Goal: Task Accomplishment & Management: Use online tool/utility

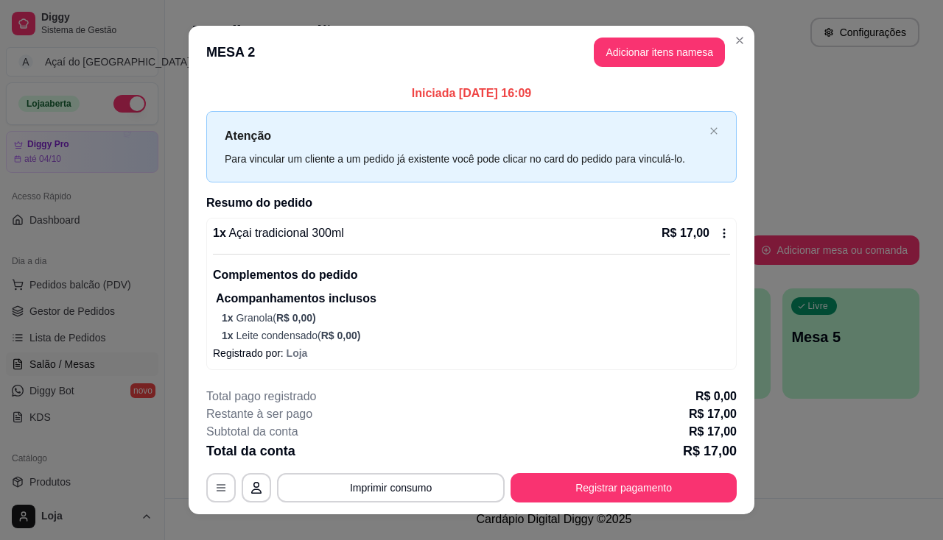
scroll to position [221, 0]
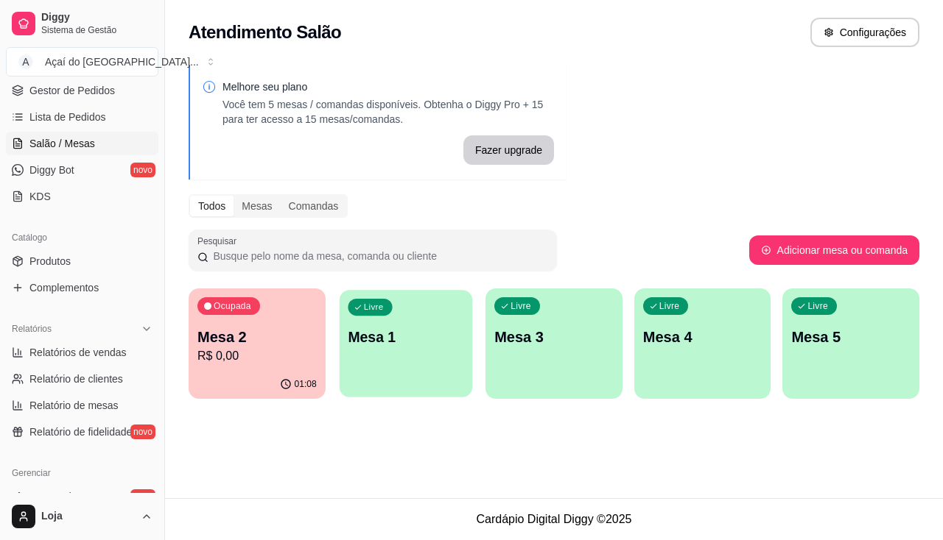
click at [395, 350] on div "Livre Mesa 1" at bounding box center [405, 335] width 133 height 90
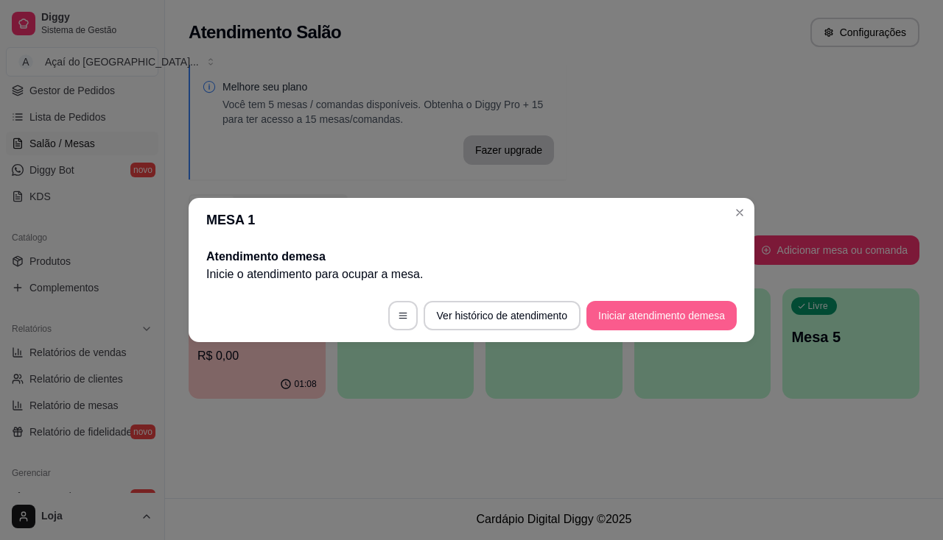
click at [623, 322] on button "Iniciar atendimento de mesa" at bounding box center [661, 315] width 150 height 29
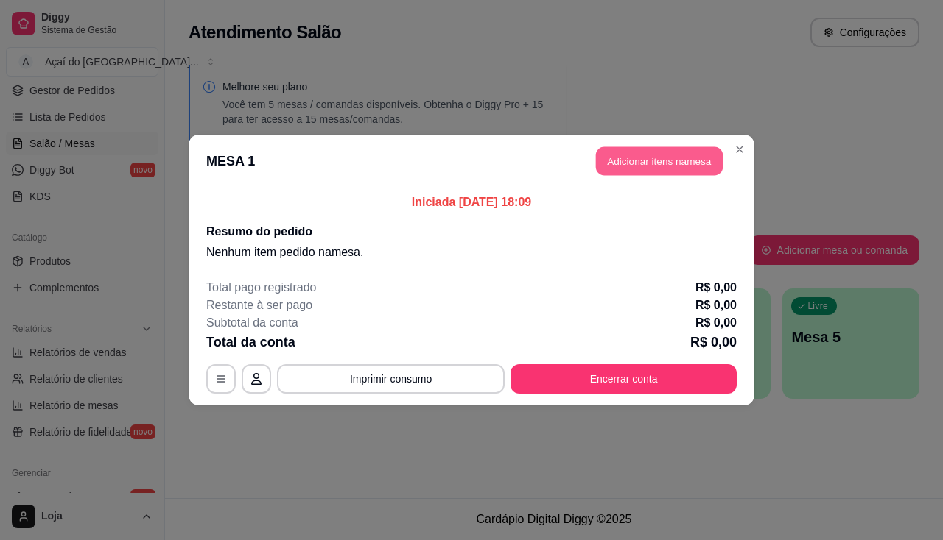
click at [646, 166] on button "Adicionar itens na mesa" at bounding box center [659, 161] width 127 height 29
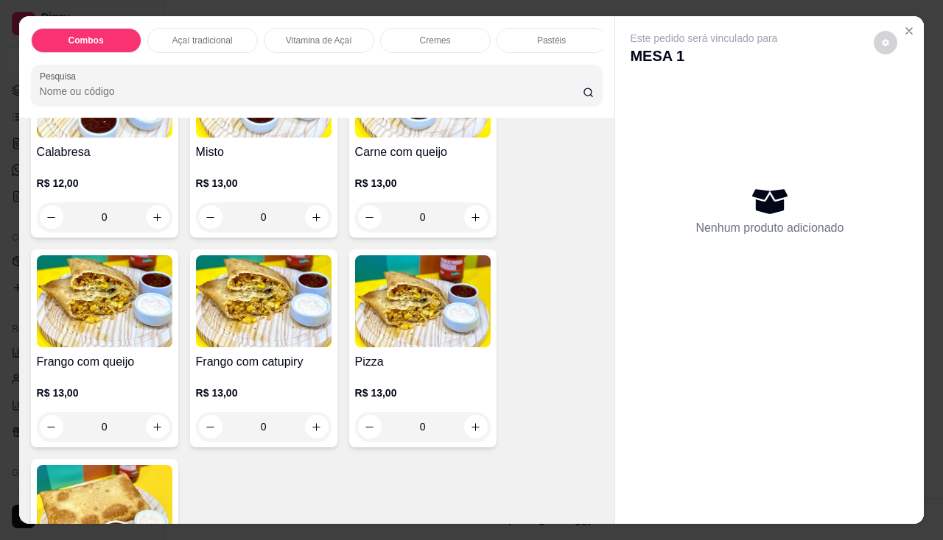
scroll to position [2062, 0]
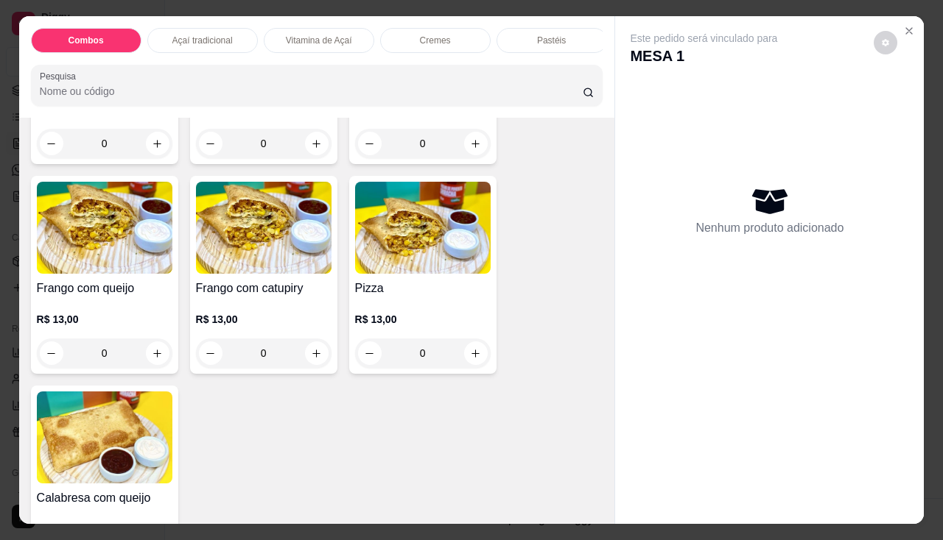
click at [478, 356] on div "0" at bounding box center [422, 353] width 135 height 29
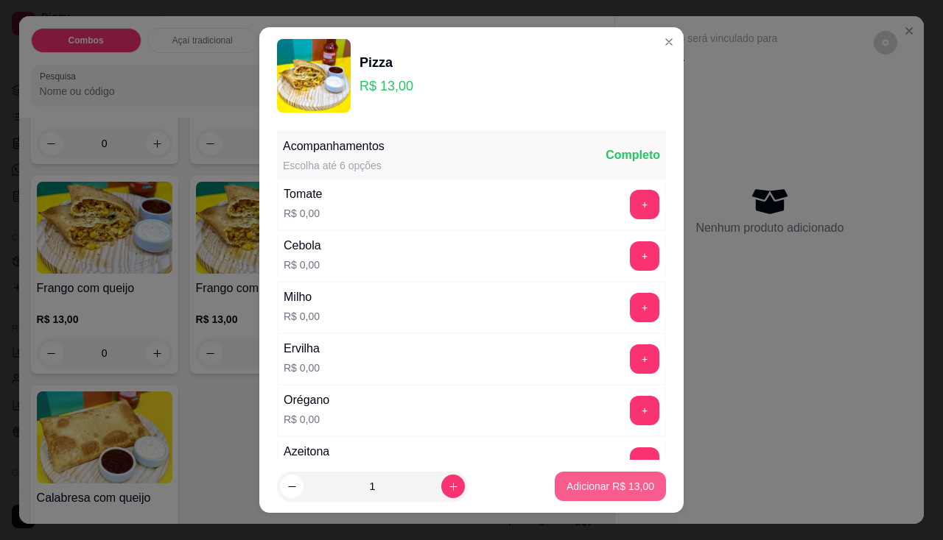
click at [618, 482] on p "Adicionar R$ 13,00" at bounding box center [610, 486] width 88 height 15
type input "1"
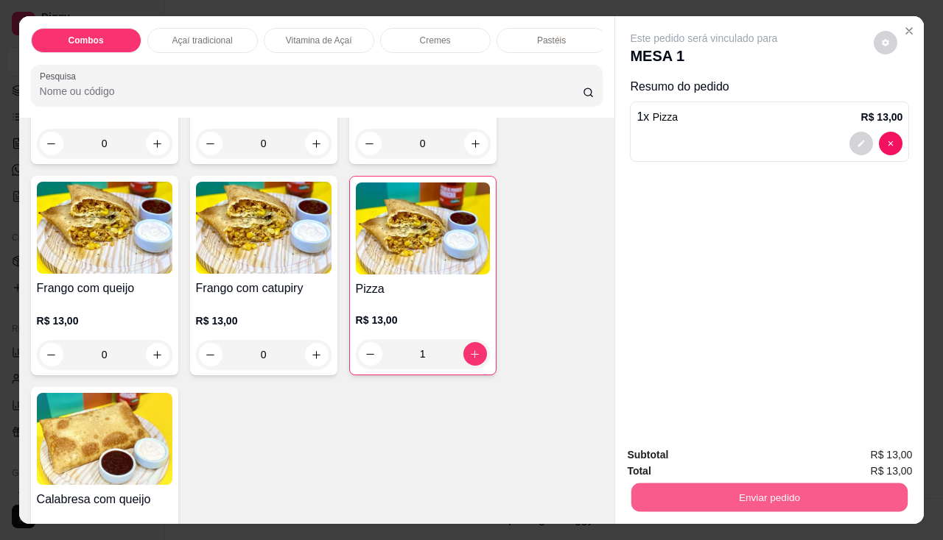
click at [703, 497] on button "Enviar pedido" at bounding box center [769, 498] width 276 height 29
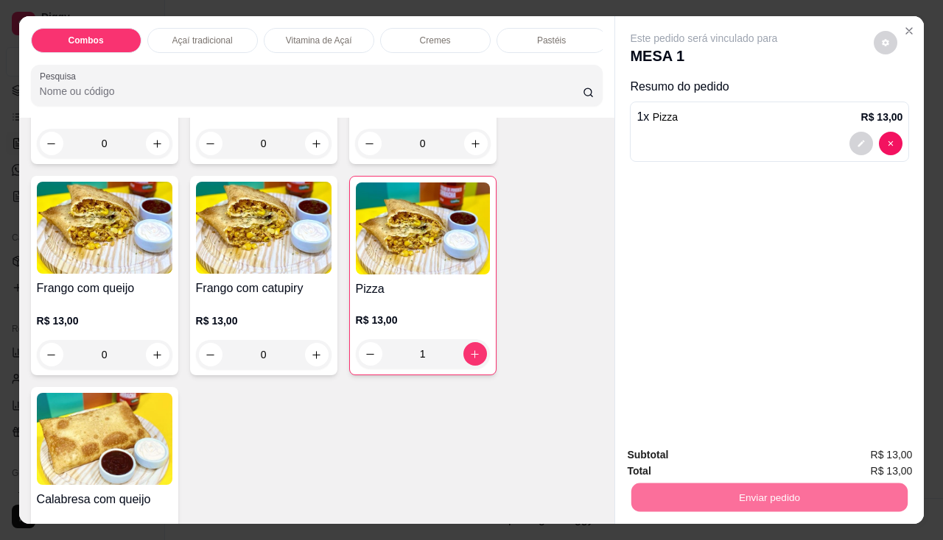
click at [859, 444] on button "Enviar pedido" at bounding box center [873, 457] width 83 height 28
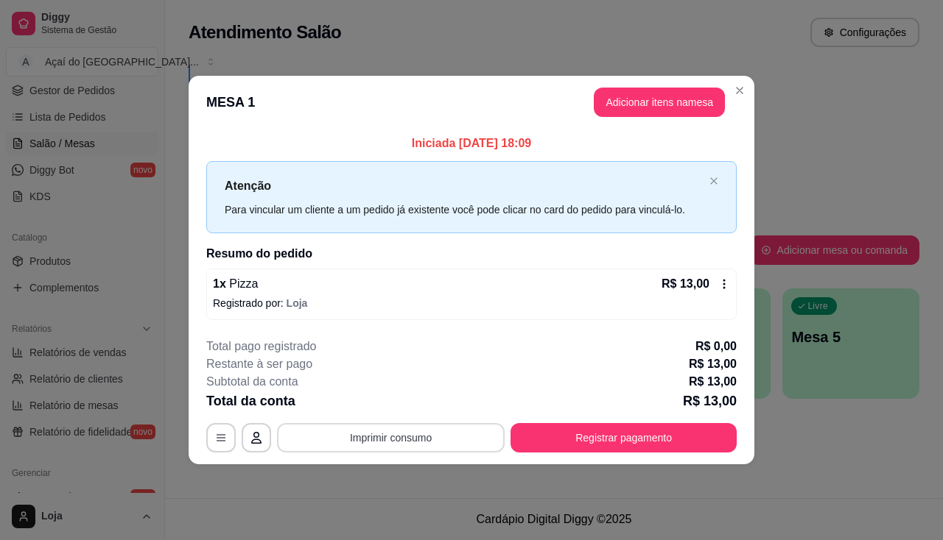
click at [419, 441] on button "Imprimir consumo" at bounding box center [391, 437] width 228 height 29
click at [700, 99] on button "Adicionar itens na mesa" at bounding box center [658, 102] width 131 height 29
click at [672, 101] on button "Adicionar itens na mesa" at bounding box center [658, 102] width 131 height 29
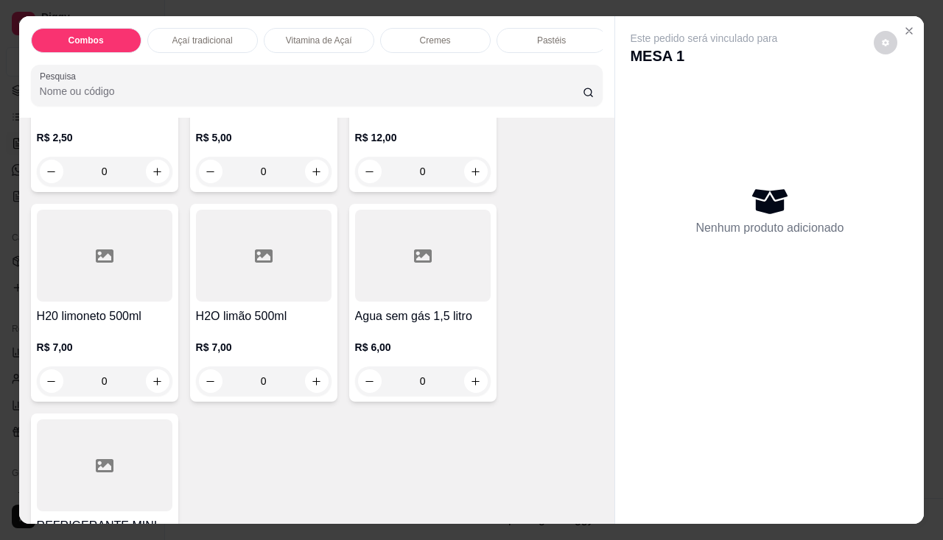
scroll to position [4632, 0]
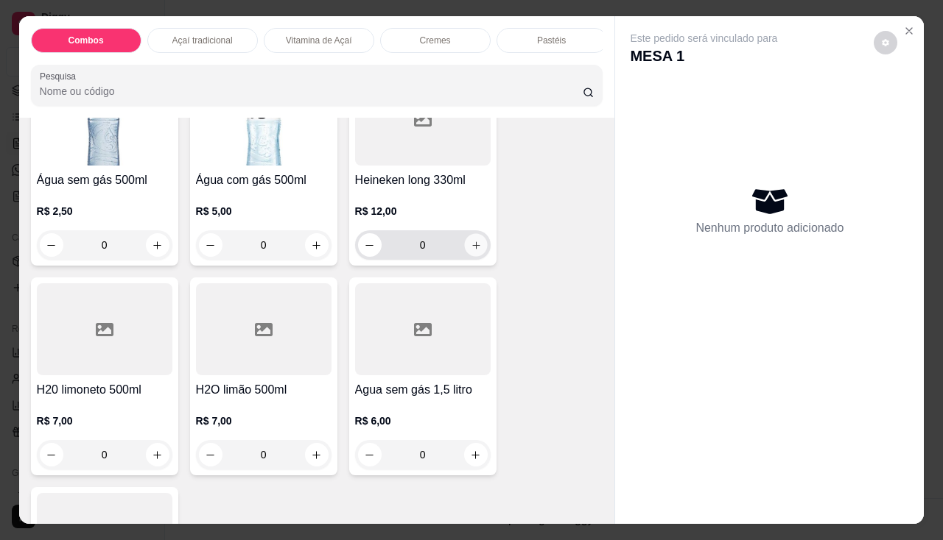
click at [470, 249] on icon "increase-product-quantity" at bounding box center [475, 245] width 11 height 11
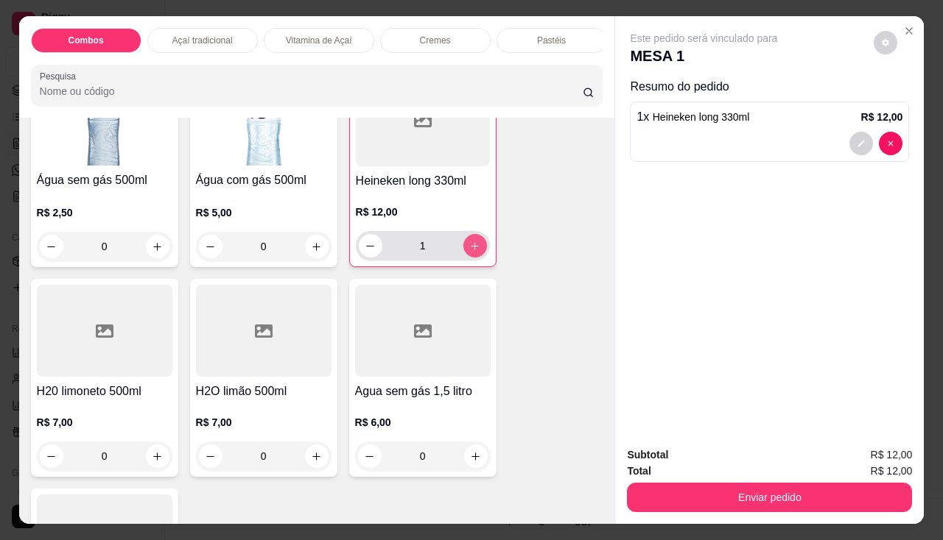
click at [473, 252] on icon "increase-product-quantity" at bounding box center [474, 246] width 11 height 11
type input "2"
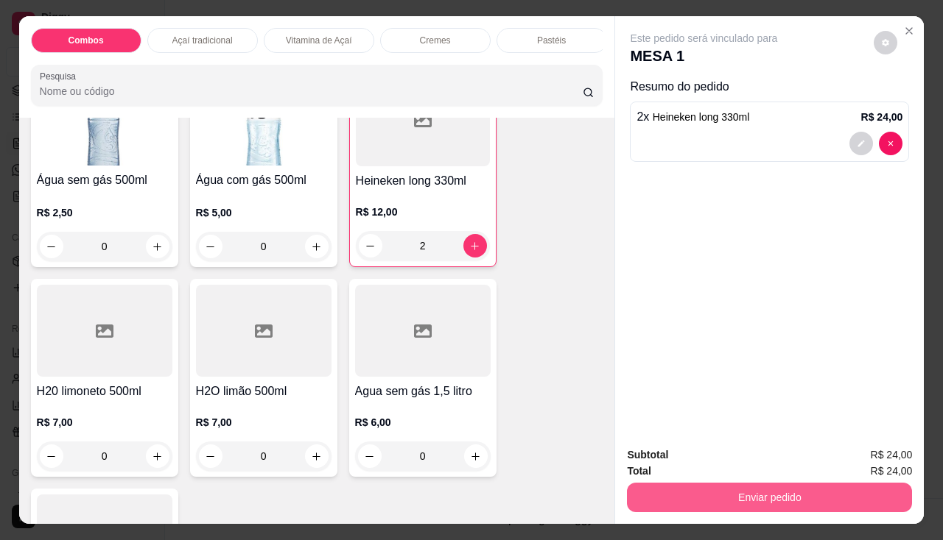
click at [670, 483] on button "Enviar pedido" at bounding box center [769, 497] width 285 height 29
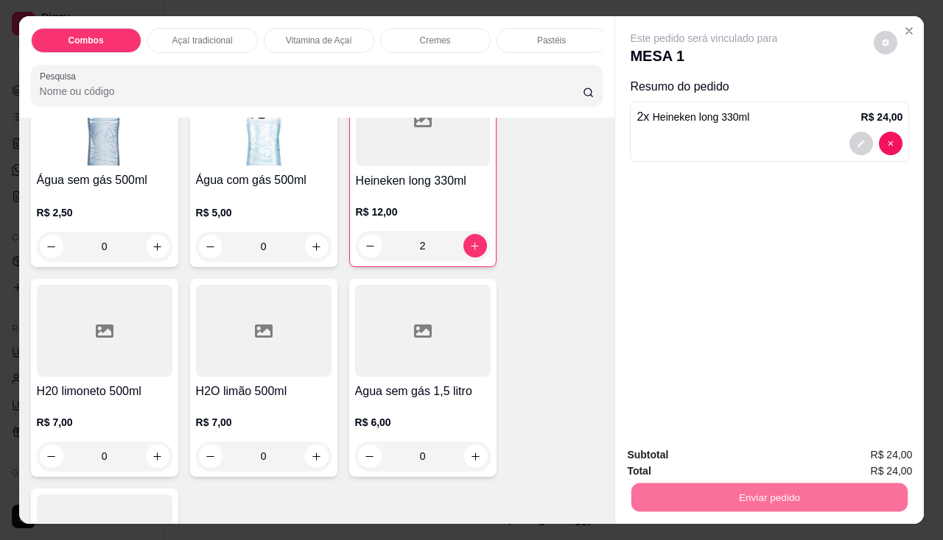
click at [867, 460] on button "Enviar pedido" at bounding box center [873, 457] width 83 height 28
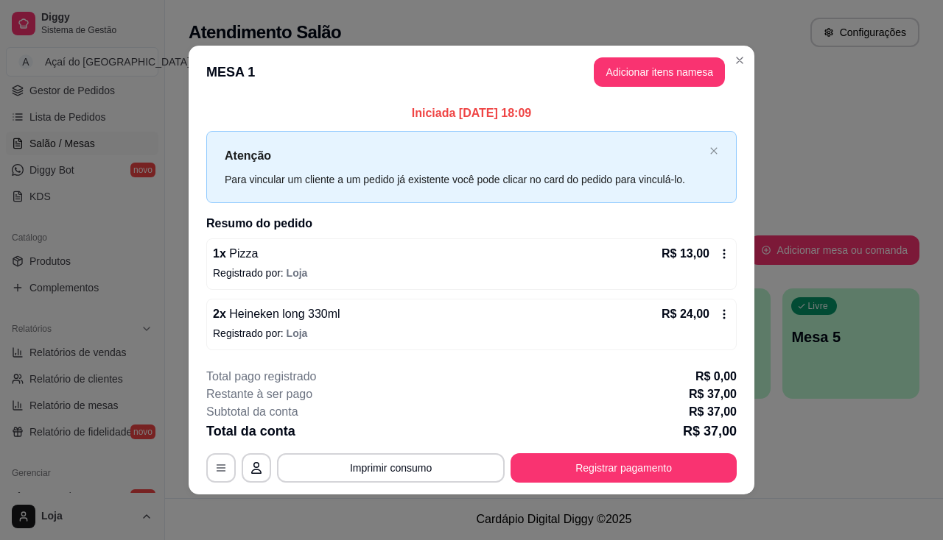
scroll to position [1, 0]
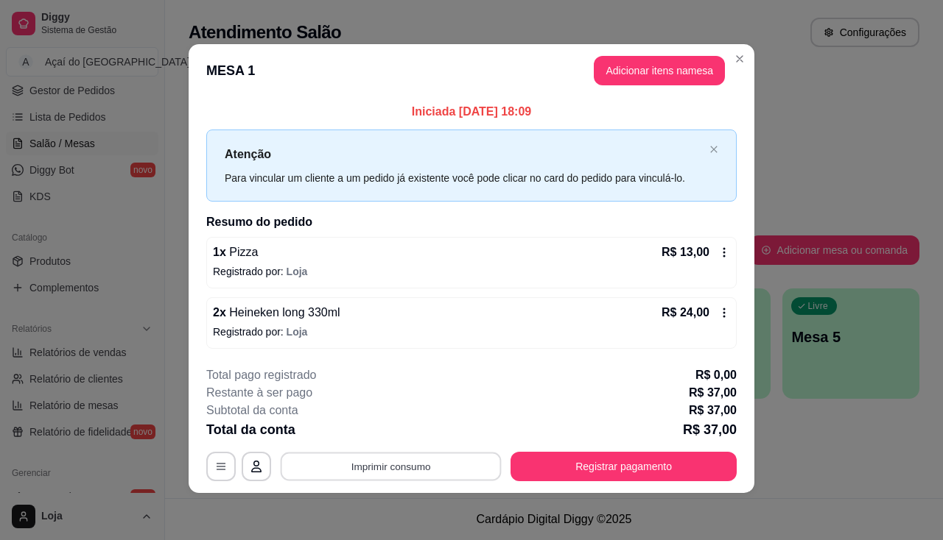
click at [379, 473] on button "Imprimir consumo" at bounding box center [391, 466] width 221 height 29
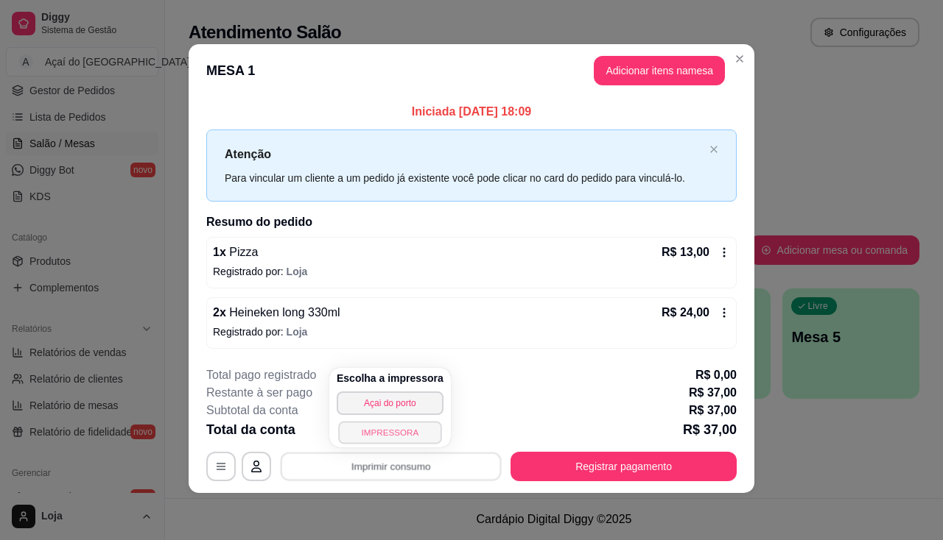
click at [391, 426] on button "IMPRESSORA" at bounding box center [389, 432] width 103 height 23
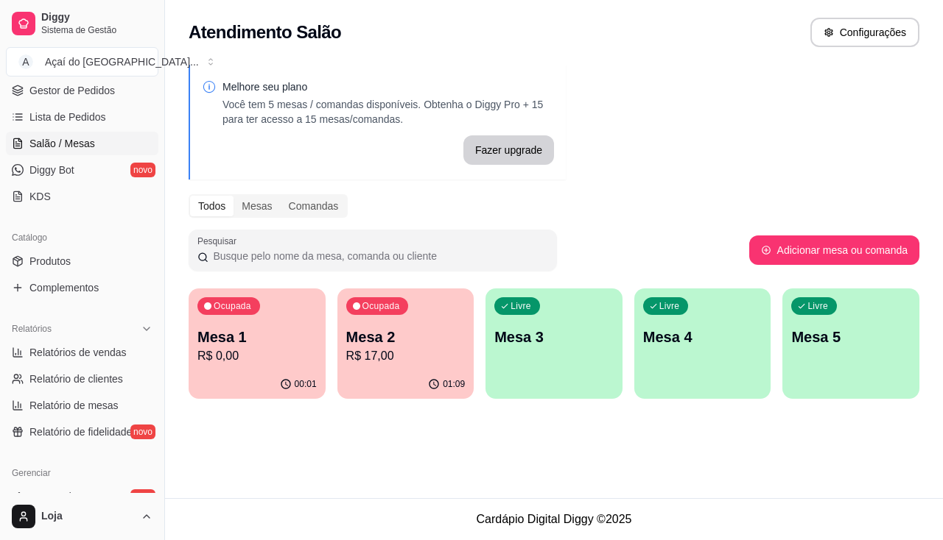
click at [417, 388] on div "01:09" at bounding box center [405, 384] width 137 height 29
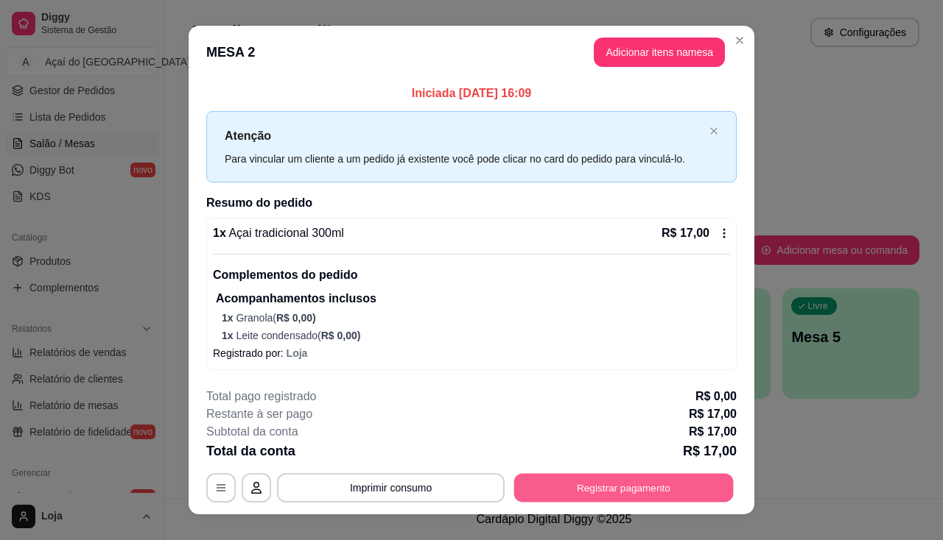
click at [591, 488] on button "Registrar pagamento" at bounding box center [623, 488] width 219 height 29
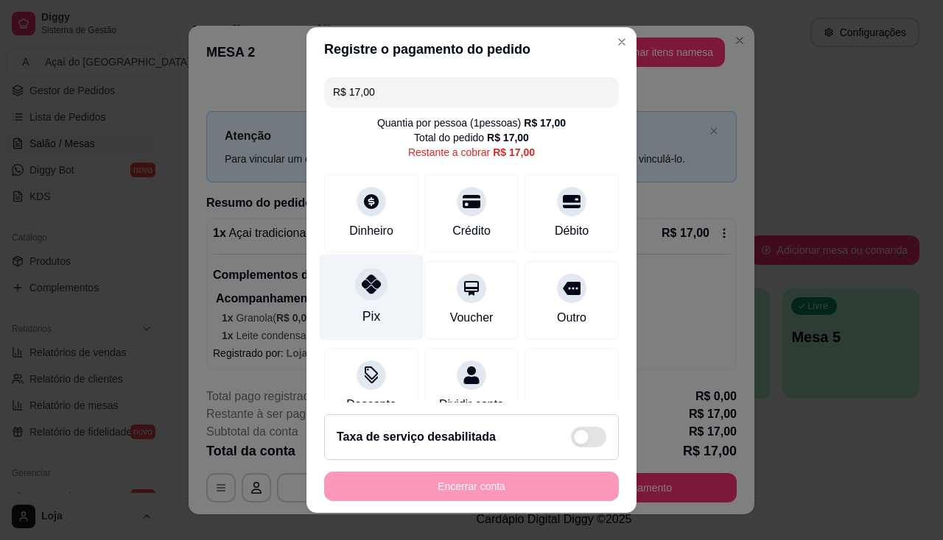
click at [355, 300] on div "Pix" at bounding box center [372, 297] width 104 height 86
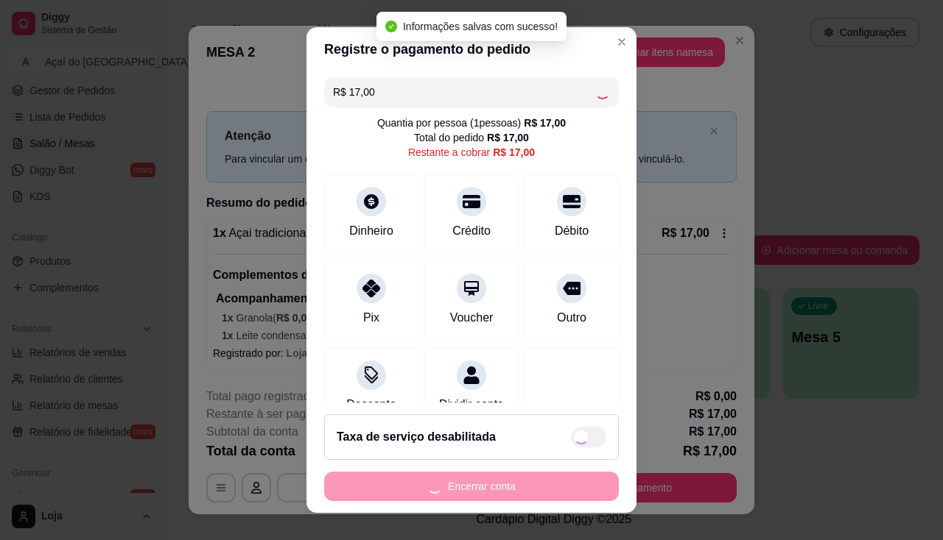
type input "R$ 0,00"
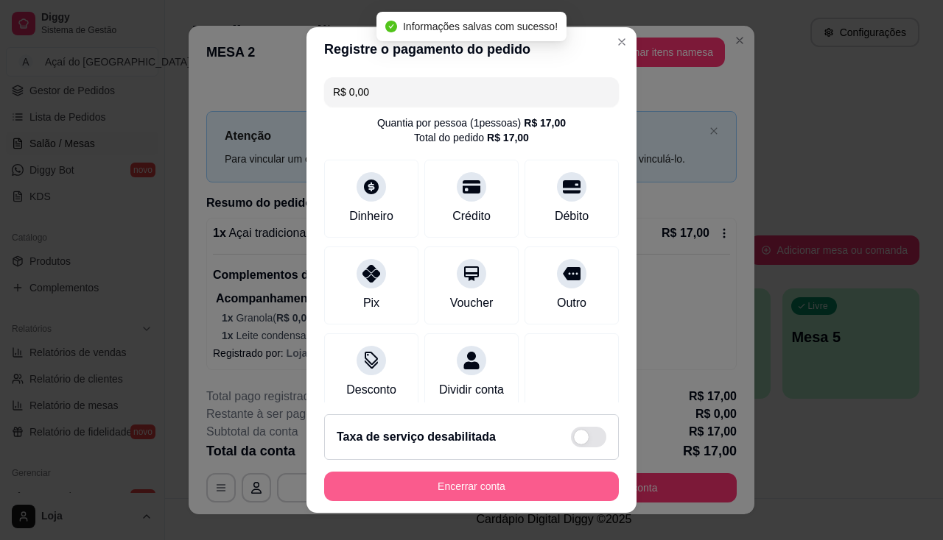
click at [467, 493] on button "Encerrar conta" at bounding box center [471, 486] width 295 height 29
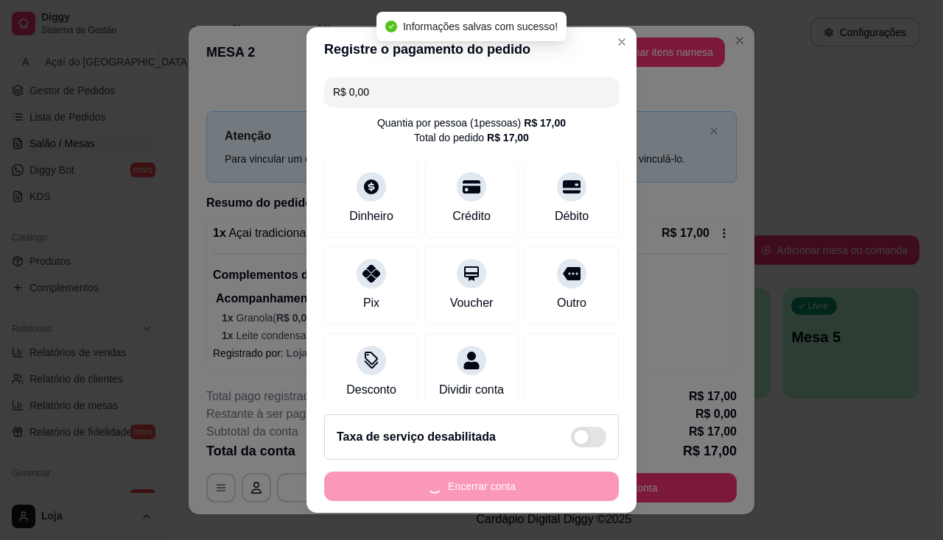
click at [467, 493] on div "Encerrar conta" at bounding box center [471, 486] width 295 height 29
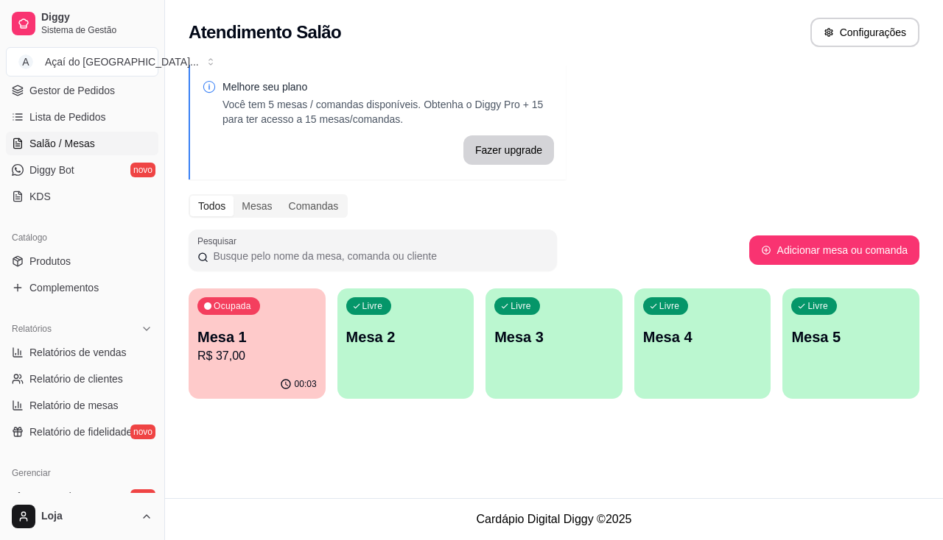
click at [252, 322] on div "Ocupada Mesa 1 R$ 37,00" at bounding box center [257, 330] width 137 height 82
click at [236, 356] on p "R$ 37,00" at bounding box center [256, 357] width 119 height 18
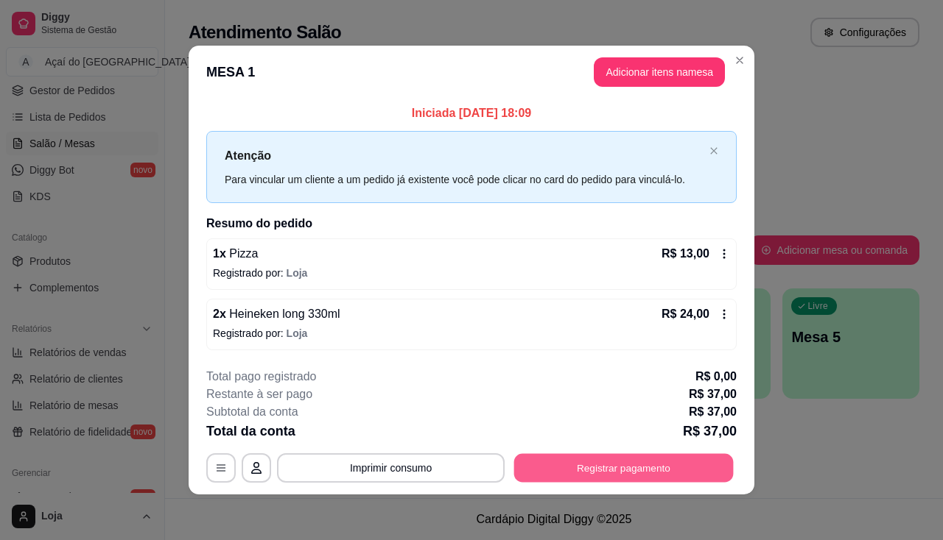
click at [619, 476] on button "Registrar pagamento" at bounding box center [623, 468] width 219 height 29
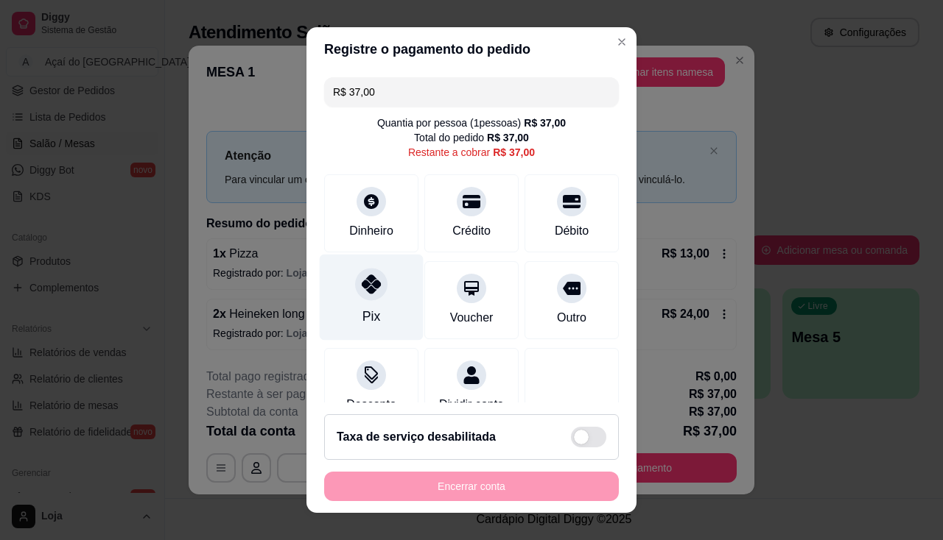
click at [379, 313] on div "Pix" at bounding box center [372, 297] width 104 height 86
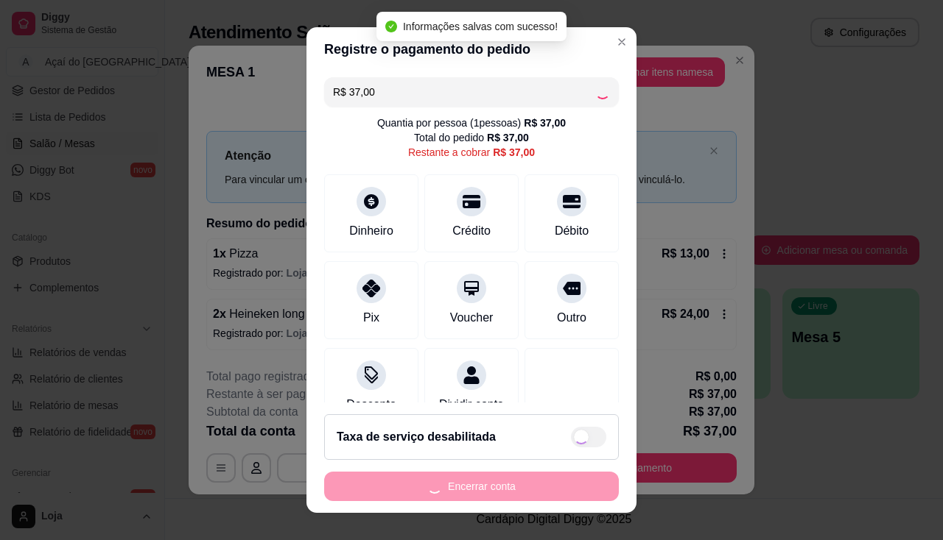
type input "R$ 0,00"
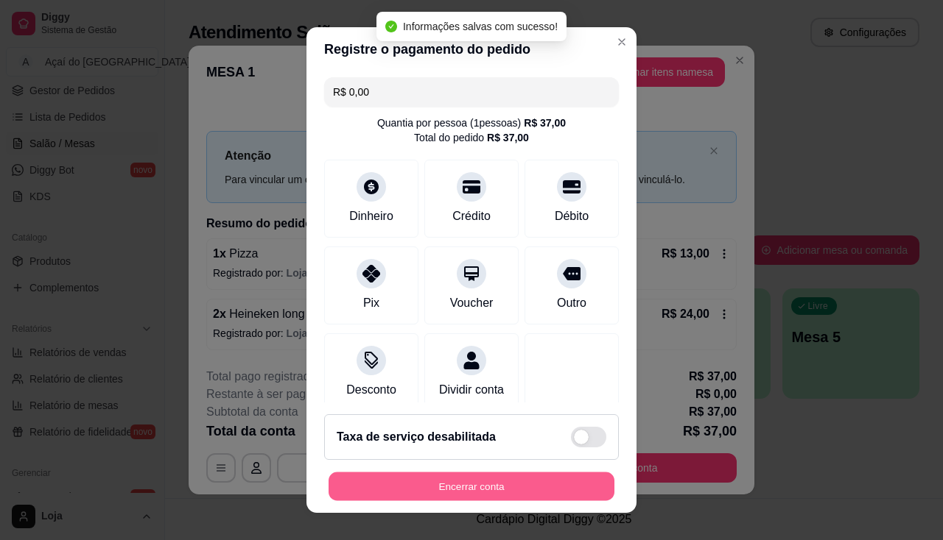
click at [483, 477] on button "Encerrar conta" at bounding box center [471, 487] width 286 height 29
